Goal: Transaction & Acquisition: Subscribe to service/newsletter

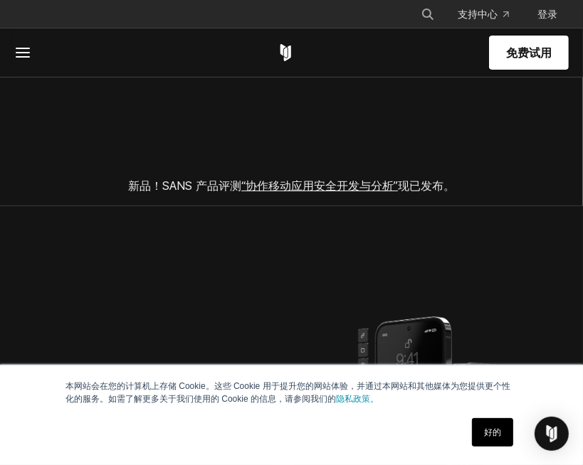
click at [468, 144] on section "新品！SANS 产品评测 “协作移动应用安全开发与分析” 现已发布。" at bounding box center [291, 129] width 583 height 154
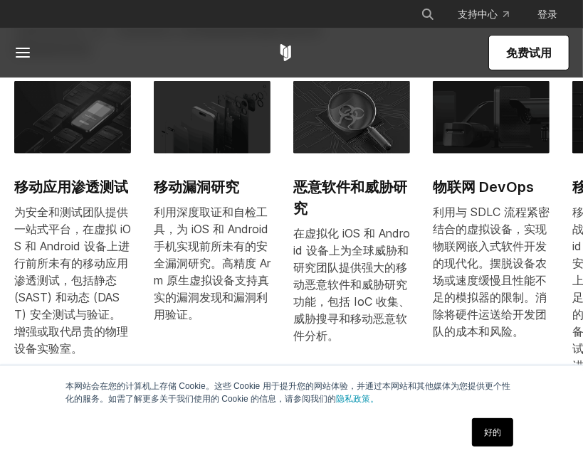
scroll to position [640, 0]
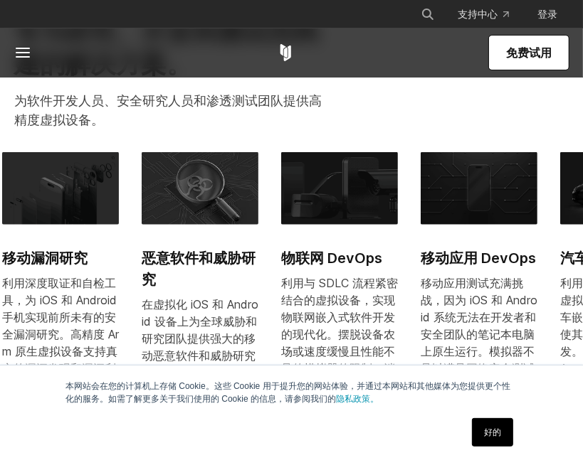
drag, startPoint x: 494, startPoint y: 191, endPoint x: 328, endPoint y: 183, distance: 166.7
click at [328, 183] on img at bounding box center [339, 188] width 117 height 73
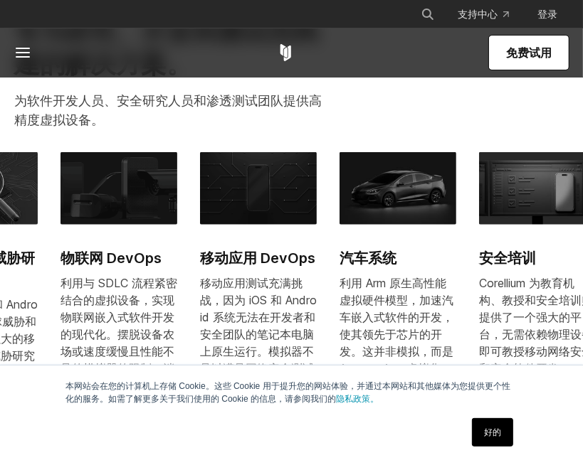
drag, startPoint x: 430, startPoint y: 190, endPoint x: 106, endPoint y: 162, distance: 325.0
click at [108, 162] on div "移动应用渗透测试 为安全和测试团队提供一站式平台，在虚拟 iOS 和 Android 设备上进行前所未有的移动应用渗透测试，包括静态 (SAST) 和动态 (…" at bounding box center [130, 307] width 976 height 310
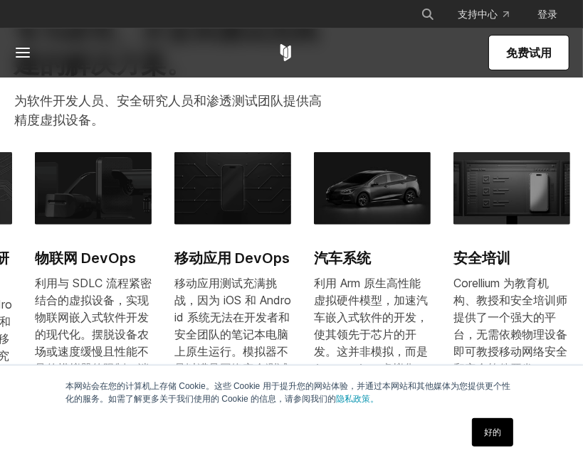
drag, startPoint x: 504, startPoint y: 206, endPoint x: 142, endPoint y: 194, distance: 362.3
click at [314, 194] on img at bounding box center [372, 188] width 117 height 73
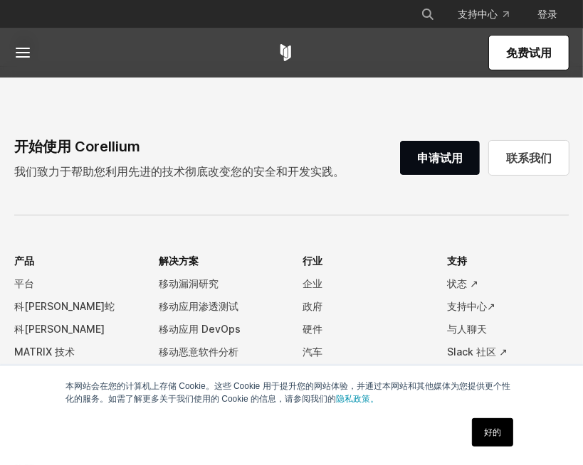
scroll to position [3202, 0]
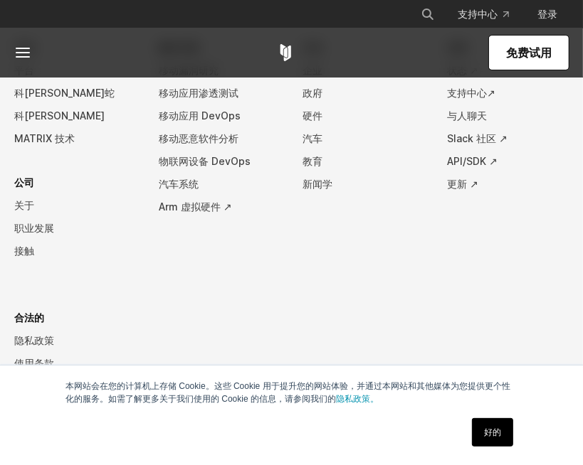
click at [510, 61] on link "免费试用" at bounding box center [529, 53] width 80 height 34
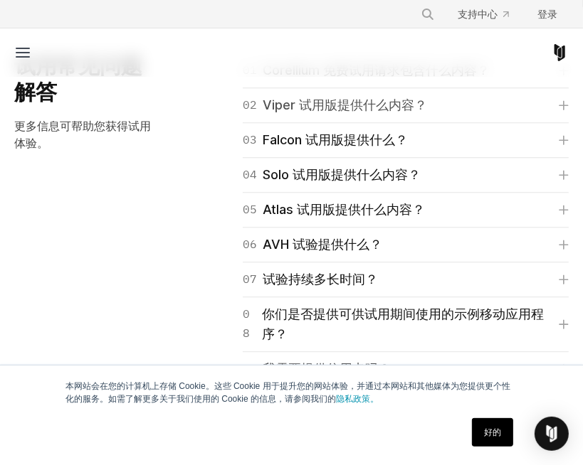
scroll to position [2134, 0]
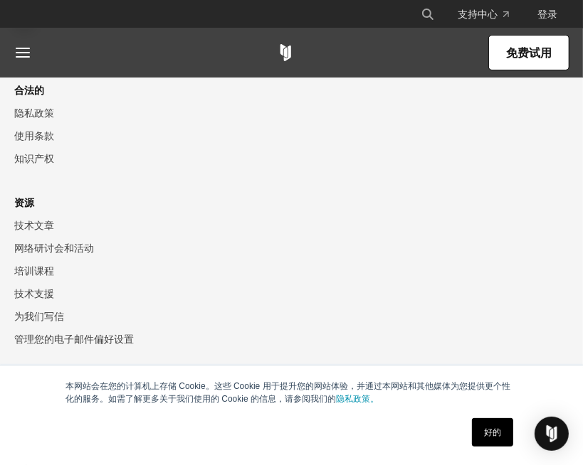
scroll to position [3362, 0]
